Goal: Task Accomplishment & Management: Use online tool/utility

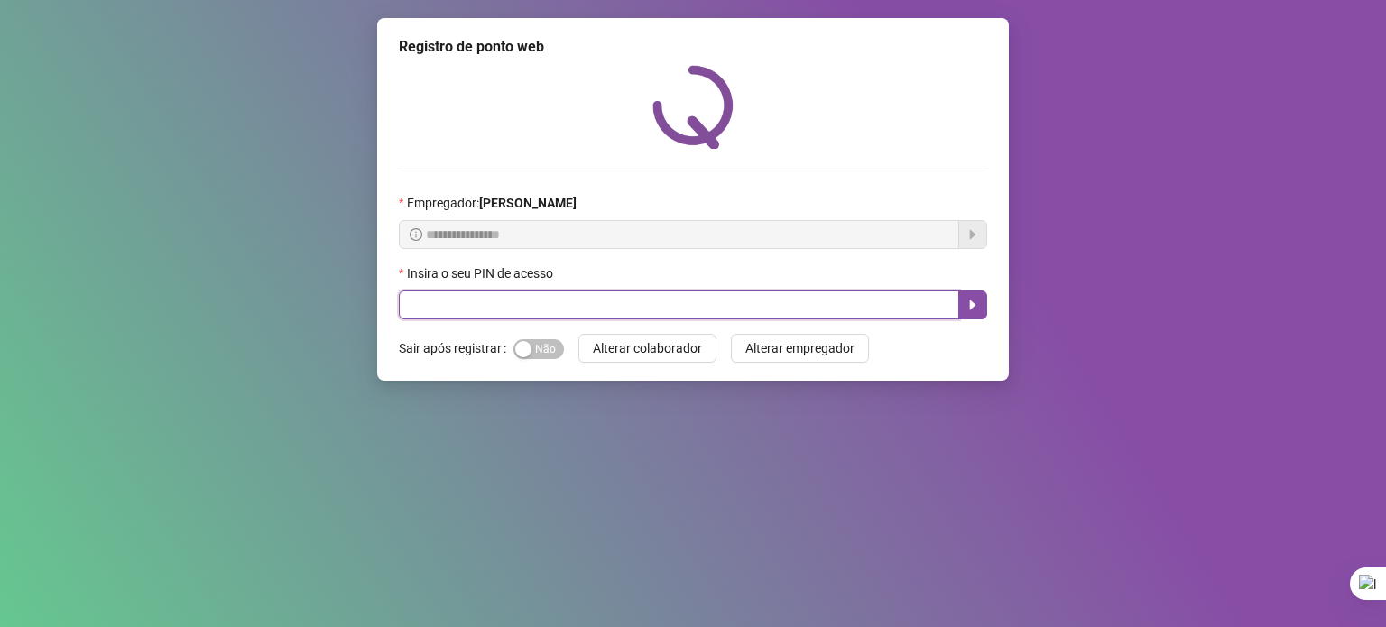
click at [567, 307] on input "text" at bounding box center [679, 305] width 560 height 29
type input "*****"
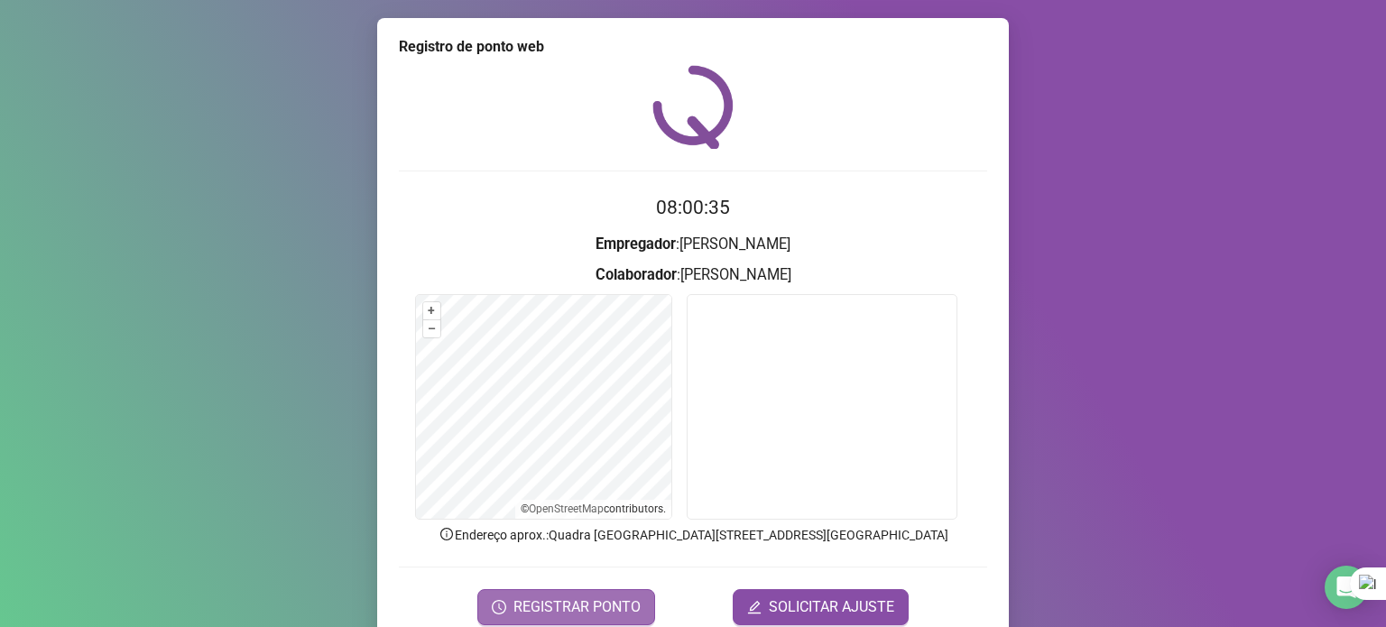
click at [541, 602] on span "REGISTRAR PONTO" at bounding box center [576, 607] width 127 height 22
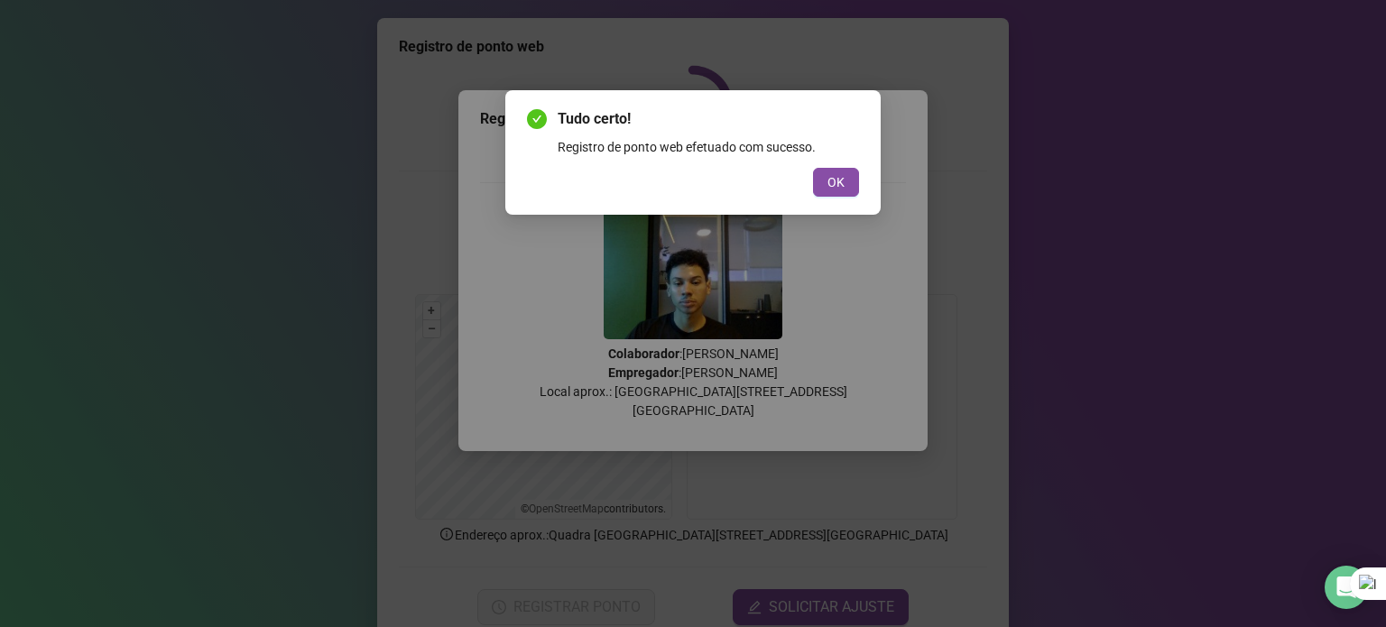
click at [819, 186] on button "OK" at bounding box center [836, 182] width 46 height 29
